Goal: Task Accomplishment & Management: Complete application form

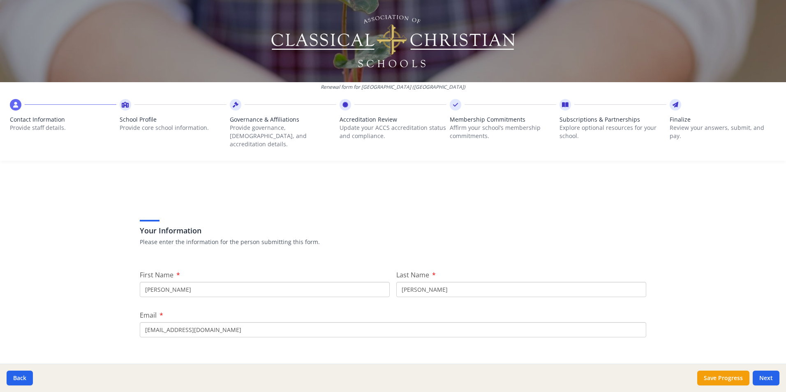
click at [416, 282] on input "[PERSON_NAME]" at bounding box center [521, 289] width 250 height 15
type input "[PERSON_NAME]"
click at [159, 323] on input "[EMAIL_ADDRESS][DOMAIN_NAME]" at bounding box center [393, 329] width 507 height 15
click at [162, 322] on input "[EMAIL_ADDRESS][DOMAIN_NAME]" at bounding box center [393, 329] width 507 height 15
type input "[EMAIL_ADDRESS][DOMAIN_NAME]"
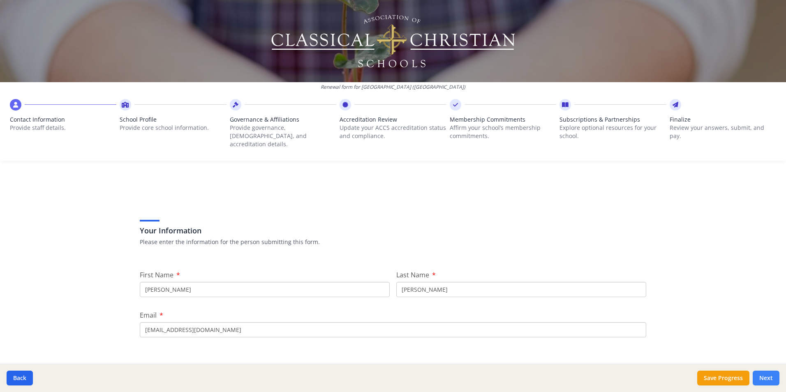
click at [767, 378] on button "Next" at bounding box center [766, 378] width 27 height 15
type input "[PHONE_NUMBER]"
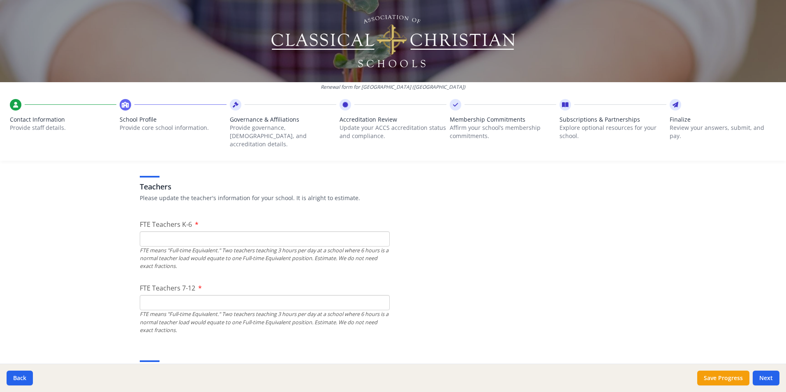
scroll to position [494, 0]
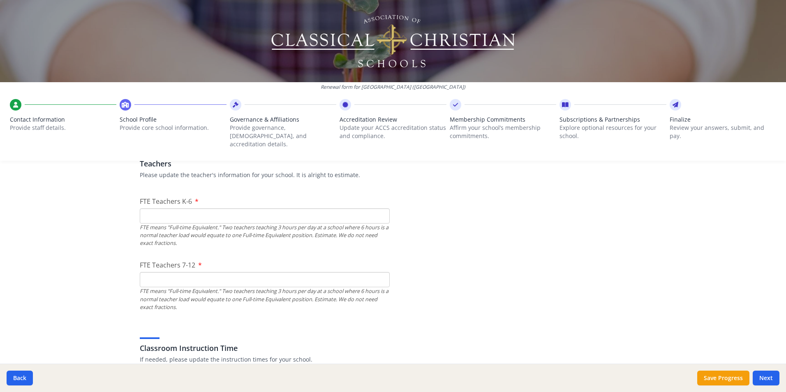
click at [155, 209] on input "FTE Teachers K-6" at bounding box center [265, 216] width 250 height 15
type input "14"
click at [143, 272] on input "FTE Teachers 7-12" at bounding box center [265, 279] width 250 height 15
type input "10"
drag, startPoint x: 151, startPoint y: 209, endPoint x: 146, endPoint y: 206, distance: 6.1
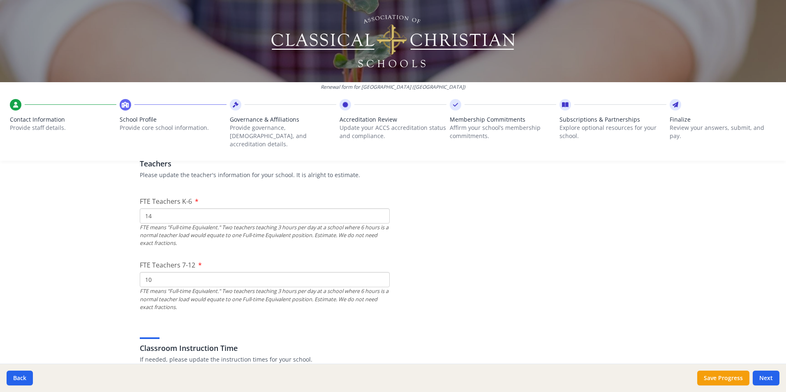
click at [146, 209] on input "14" at bounding box center [265, 216] width 250 height 15
click at [148, 209] on input "14" at bounding box center [265, 216] width 250 height 15
type input "15"
drag, startPoint x: 153, startPoint y: 271, endPoint x: 145, endPoint y: 273, distance: 8.4
click at [145, 273] on input "10" at bounding box center [265, 279] width 250 height 15
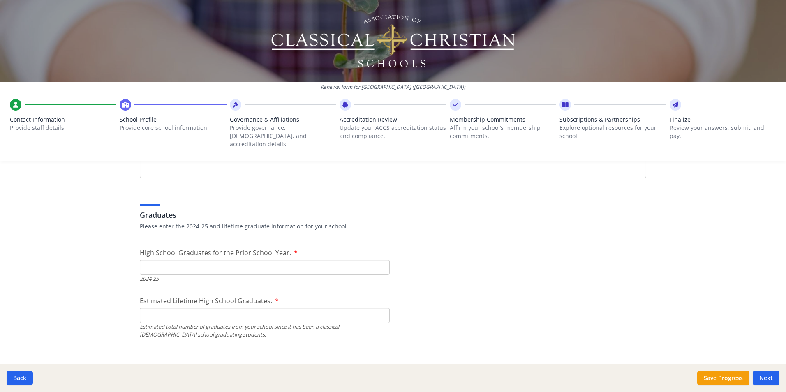
scroll to position [1234, 0]
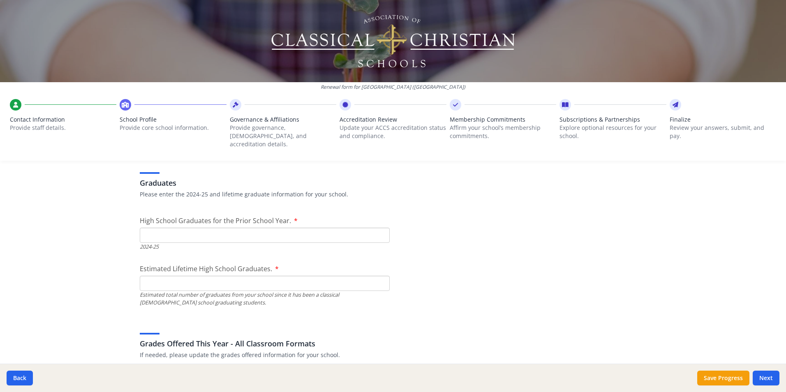
type input "11"
click at [141, 228] on input "High School Graduates for the Prior School Year." at bounding box center [265, 235] width 250 height 15
type input "14"
click at [146, 276] on input "Estimated Lifetime High School Graduates." at bounding box center [265, 283] width 250 height 15
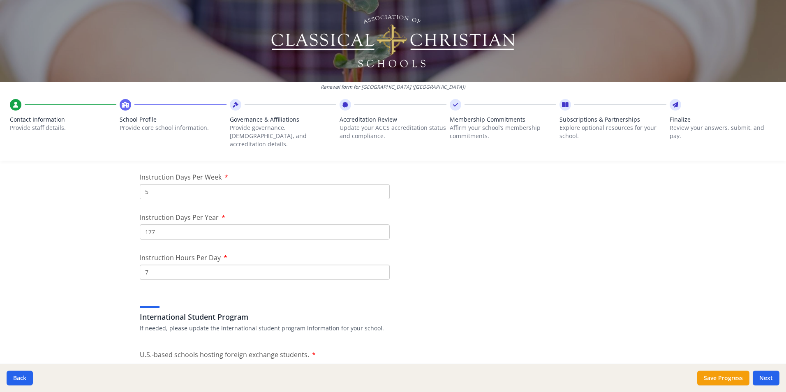
scroll to position [658, 0]
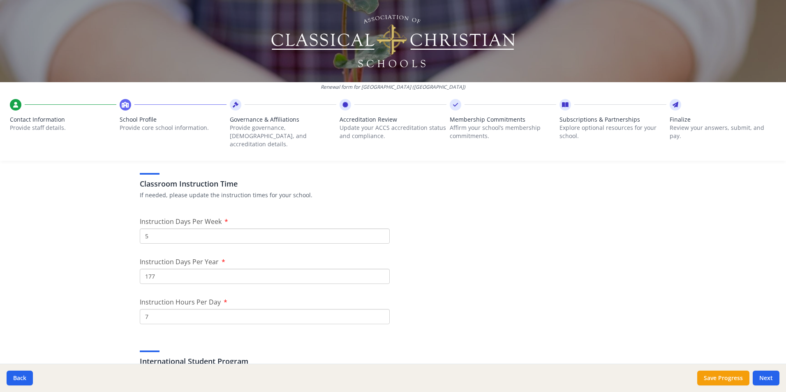
click at [161, 271] on input "177" at bounding box center [265, 276] width 250 height 15
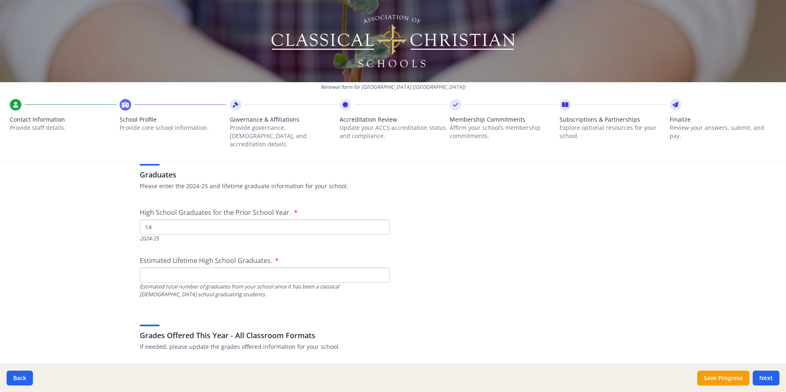
scroll to position [1275, 0]
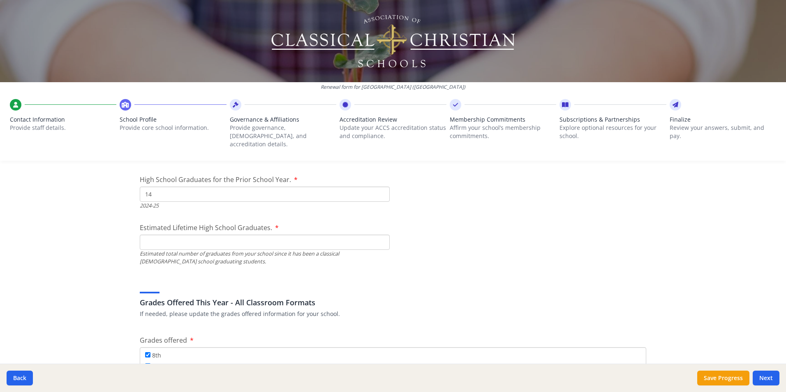
type input "175"
click at [156, 235] on input "Estimated Lifetime High School Graduates." at bounding box center [265, 242] width 250 height 15
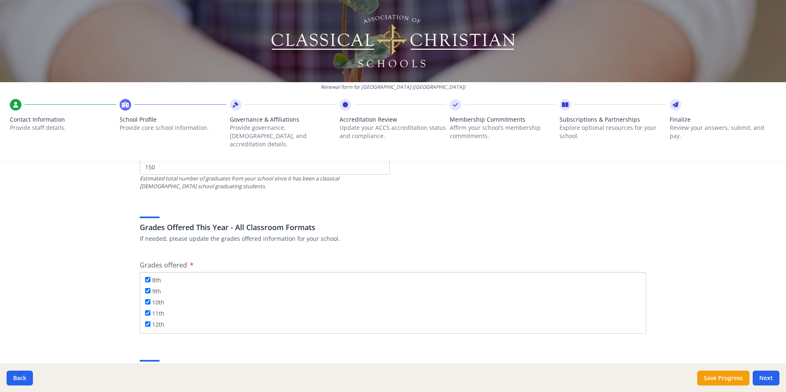
scroll to position [1316, 0]
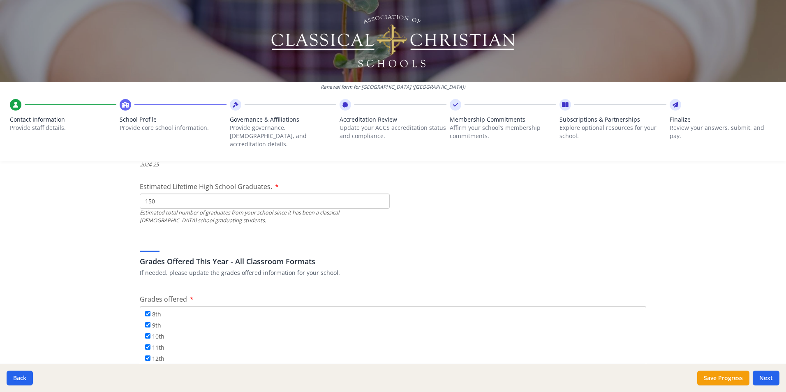
drag, startPoint x: 161, startPoint y: 190, endPoint x: 130, endPoint y: 192, distance: 31.3
click at [130, 192] on div "Federal Employer Identification Number If needed, please update Federal Employe…" at bounding box center [393, 349] width 526 height 2956
click at [156, 194] on input "150" at bounding box center [265, 201] width 250 height 15
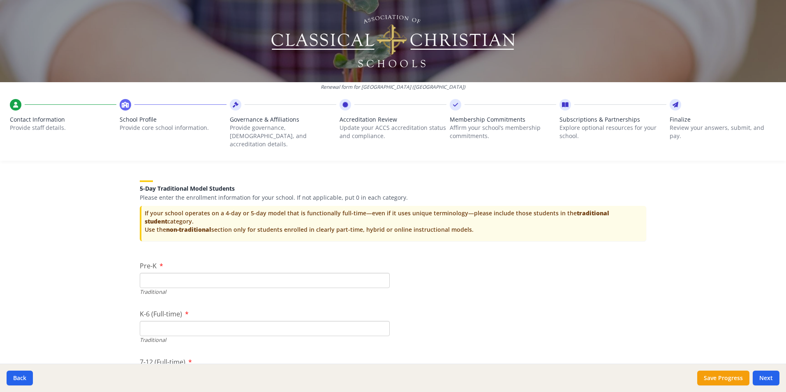
scroll to position [1768, 0]
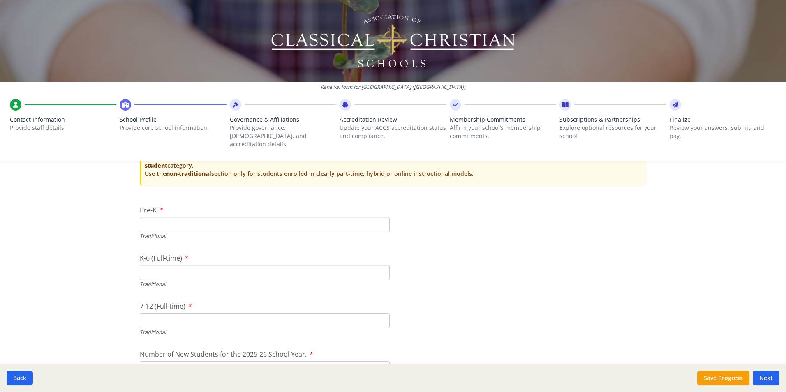
type input "100"
click at [143, 217] on input "Pre-K" at bounding box center [265, 224] width 250 height 15
click at [147, 217] on input "Pre-K" at bounding box center [265, 224] width 250 height 15
type input "29"
click at [151, 266] on input "K-6 (Full-time)" at bounding box center [265, 272] width 250 height 15
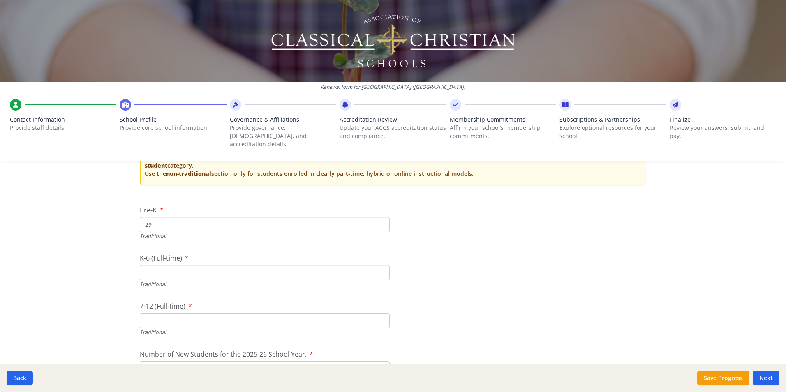
click at [140, 266] on input "K-6 (Full-time)" at bounding box center [265, 272] width 250 height 15
type input "189"
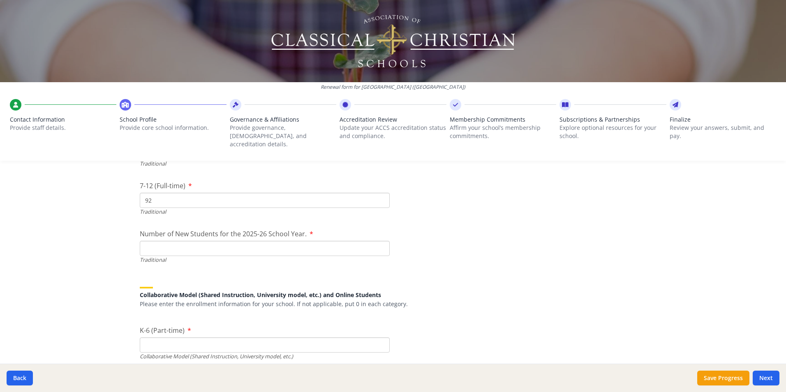
scroll to position [1892, 0]
type input "92"
click at [145, 238] on input "Number of New Students for the 2025-26 School Year." at bounding box center [265, 245] width 250 height 15
click at [155, 238] on input "Number of New Students for the 2025-26 School Year." at bounding box center [265, 245] width 250 height 15
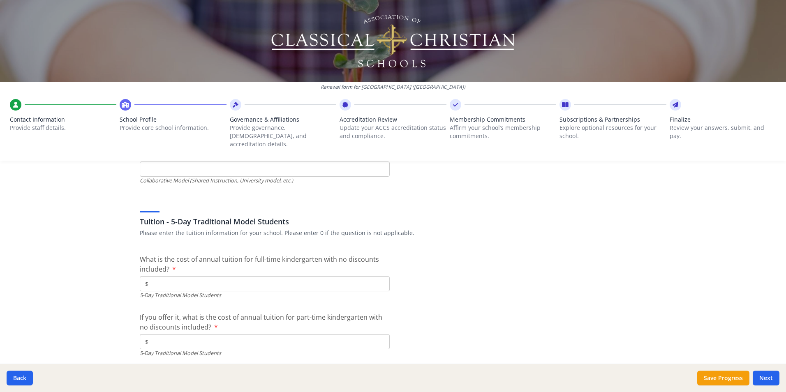
scroll to position [2180, 0]
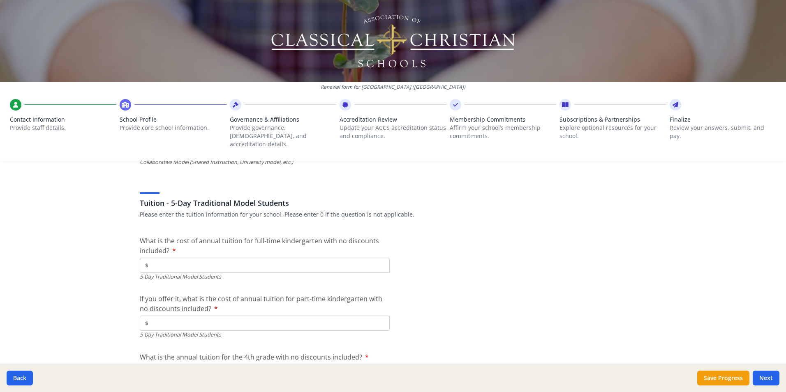
type input "53"
click at [148, 316] on input "$" at bounding box center [265, 323] width 250 height 15
type input "$0"
click at [155, 258] on input "$" at bounding box center [265, 265] width 250 height 15
type input "$8 950"
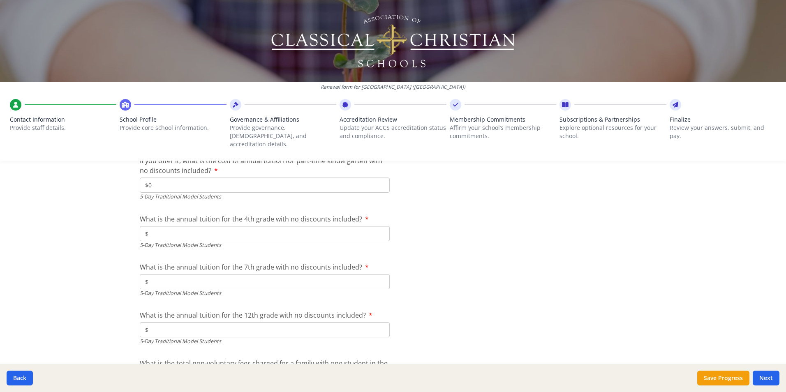
scroll to position [2344, 0]
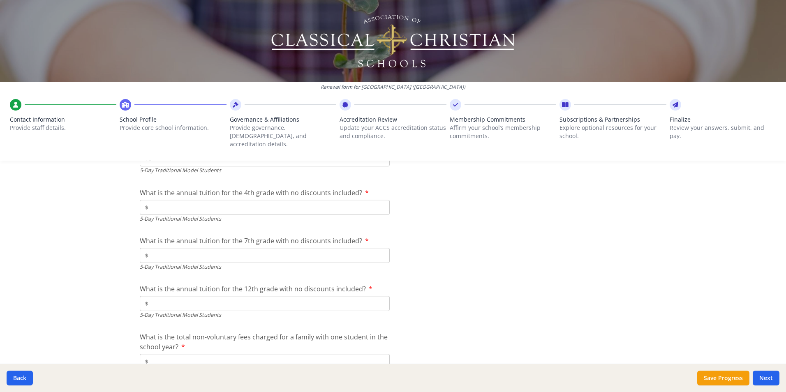
click at [160, 201] on input "$" at bounding box center [265, 207] width 250 height 15
type input "$8 950"
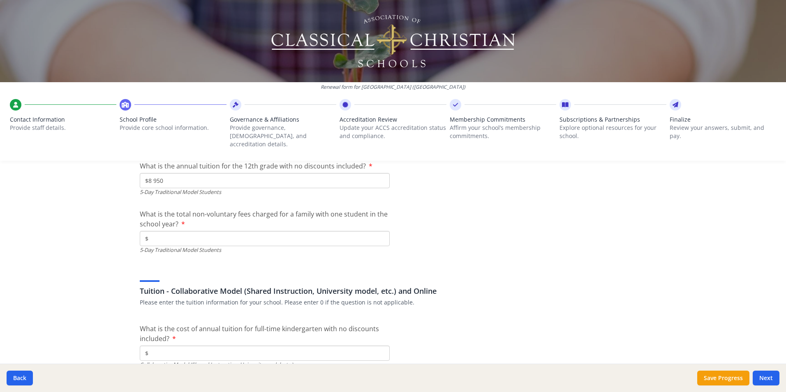
scroll to position [2468, 0]
click at [153, 345] on input "$" at bounding box center [265, 352] width 250 height 15
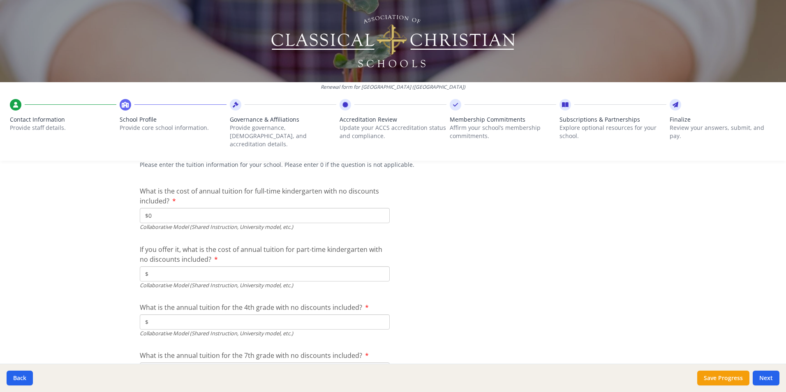
scroll to position [2632, 0]
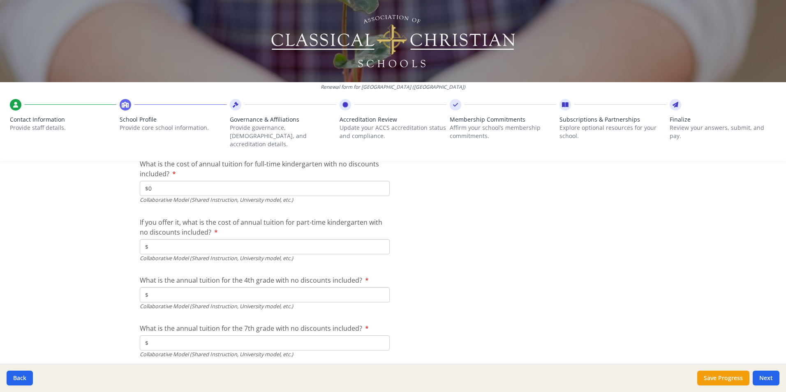
type input "$0"
click at [168, 239] on input "$" at bounding box center [265, 246] width 250 height 15
type input "$0"
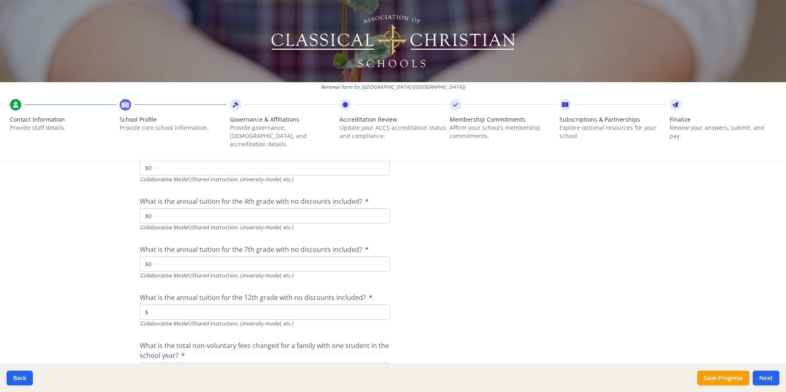
scroll to position [2714, 0]
type input "$0"
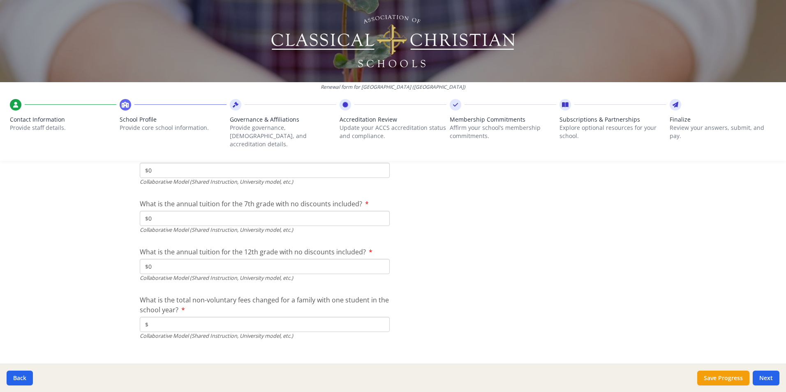
scroll to position [2760, 0]
type input "$0"
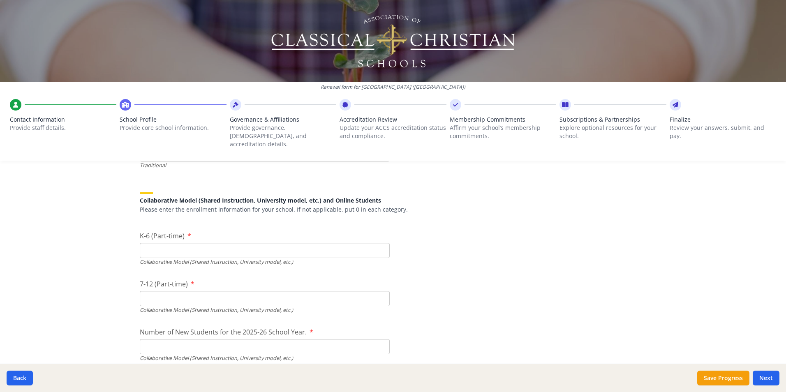
scroll to position [1978, 0]
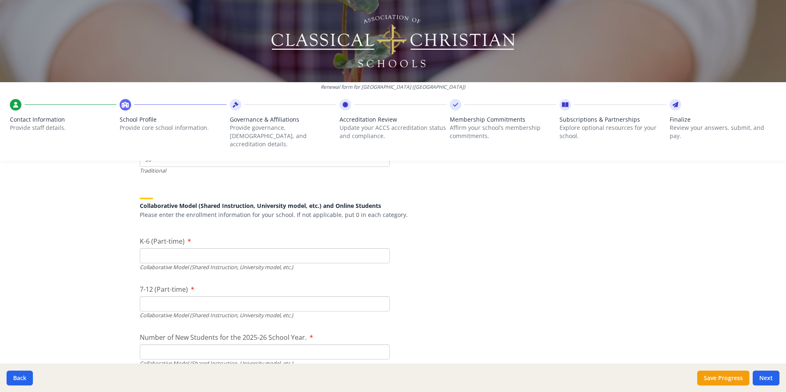
click at [145, 250] on input "K-6 (Part-time)" at bounding box center [265, 255] width 250 height 15
type input "0"
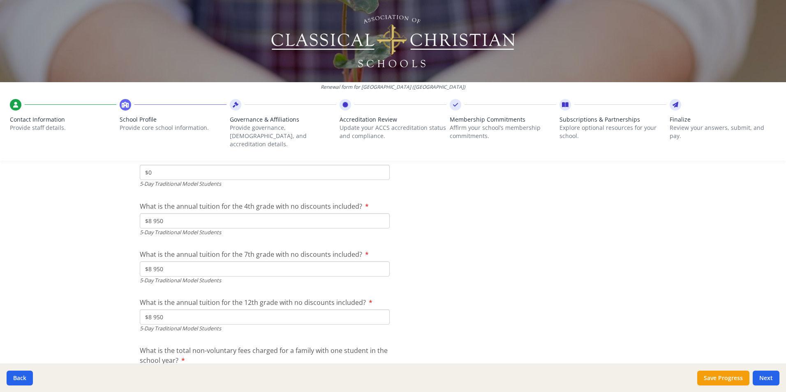
scroll to position [2389, 0]
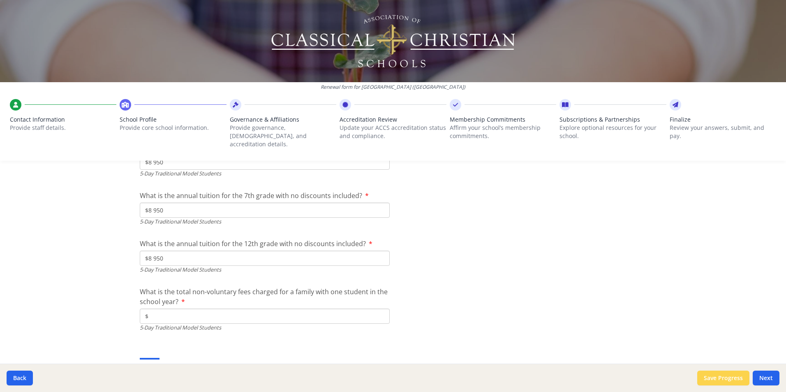
click at [713, 380] on button "Save Progress" at bounding box center [723, 378] width 52 height 15
